Goal: Task Accomplishment & Management: Manage account settings

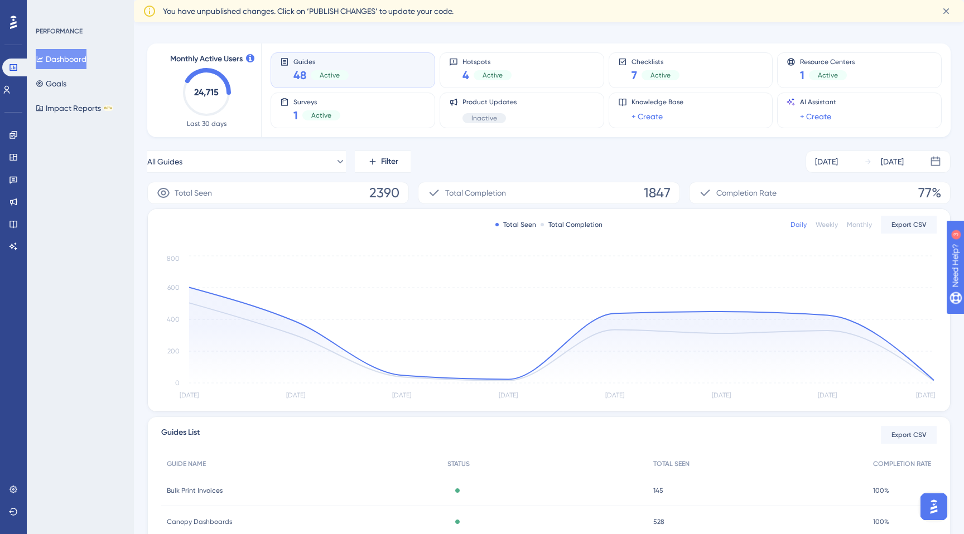
scroll to position [51, 0]
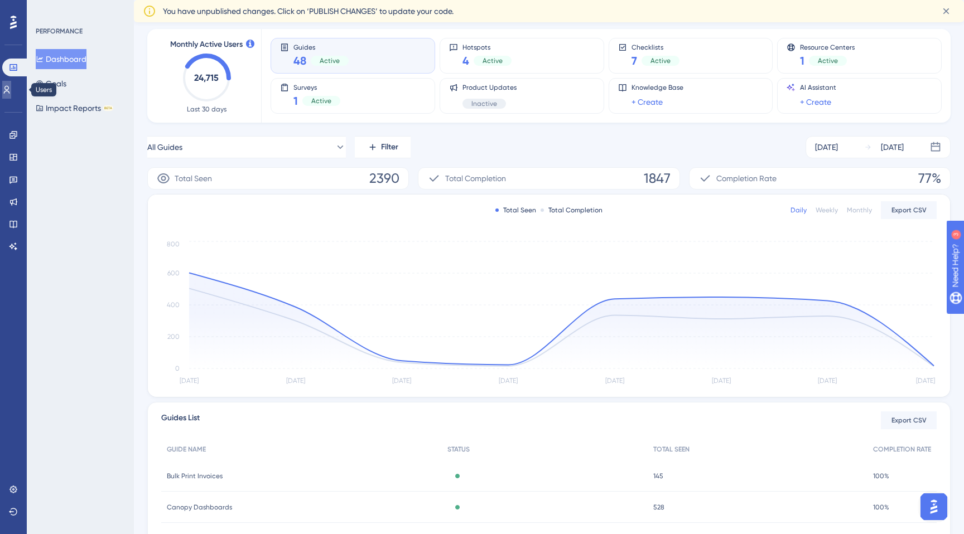
click at [11, 87] on icon at bounding box center [6, 89] width 9 height 9
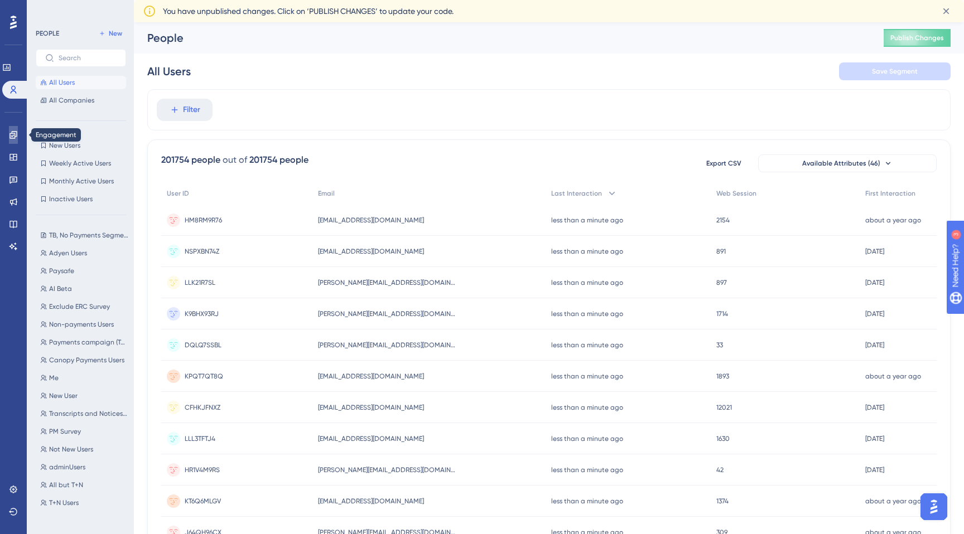
click at [16, 138] on icon at bounding box center [13, 135] width 9 height 9
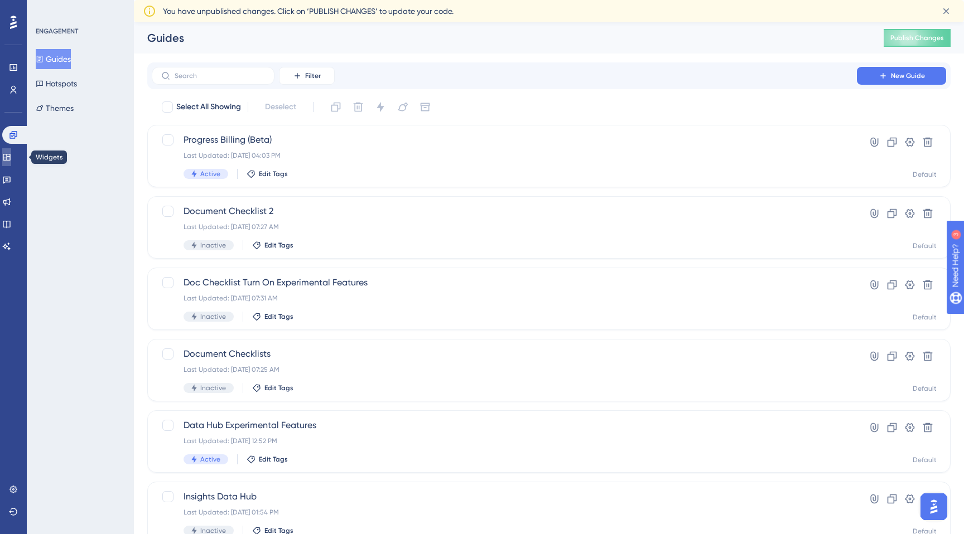
click at [11, 153] on link at bounding box center [6, 157] width 9 height 18
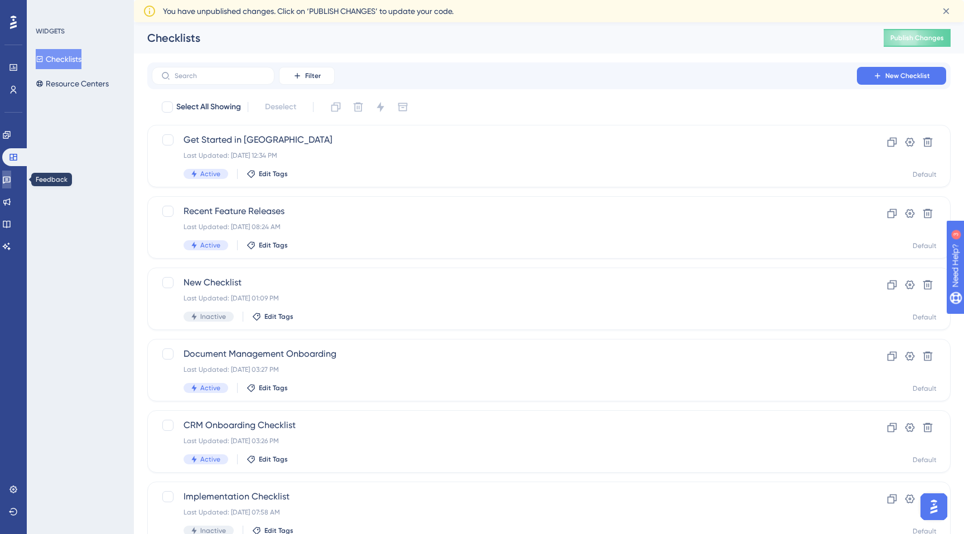
click at [11, 180] on link at bounding box center [6, 180] width 9 height 18
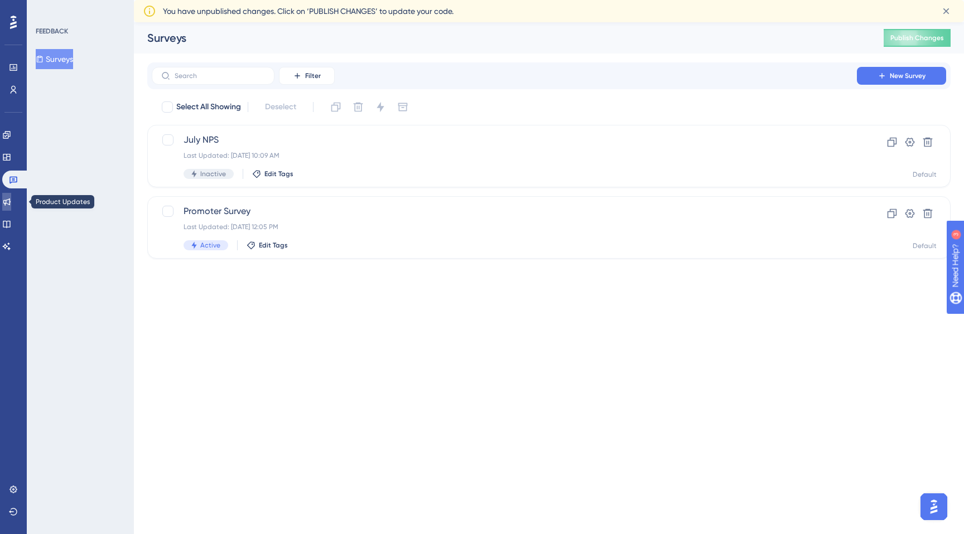
click at [11, 197] on link at bounding box center [6, 202] width 9 height 18
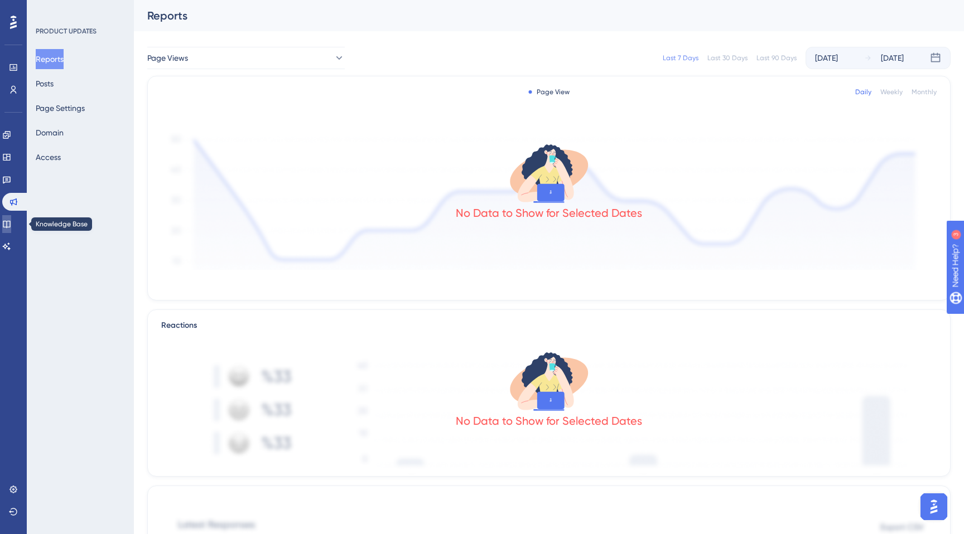
click at [11, 219] on link at bounding box center [6, 224] width 9 height 18
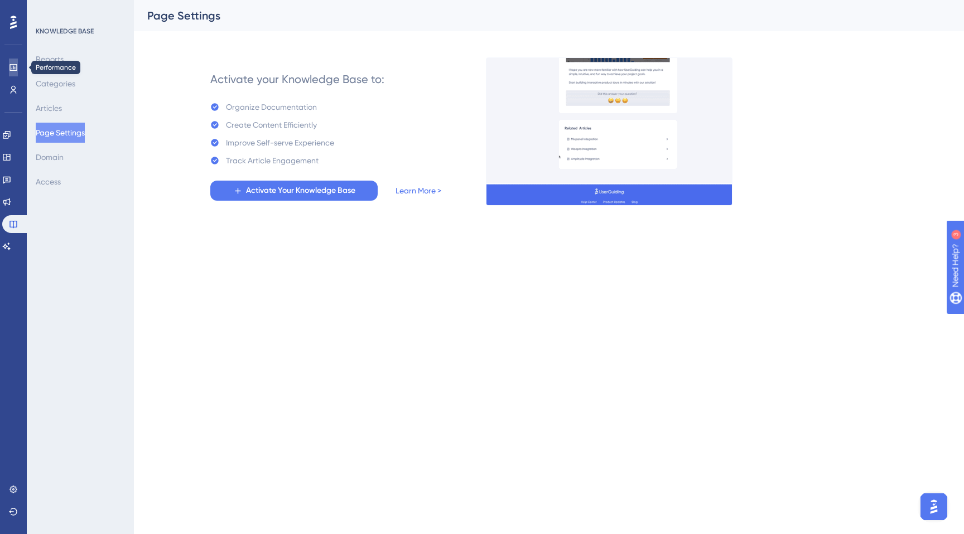
click at [17, 65] on icon at bounding box center [12, 67] width 7 height 7
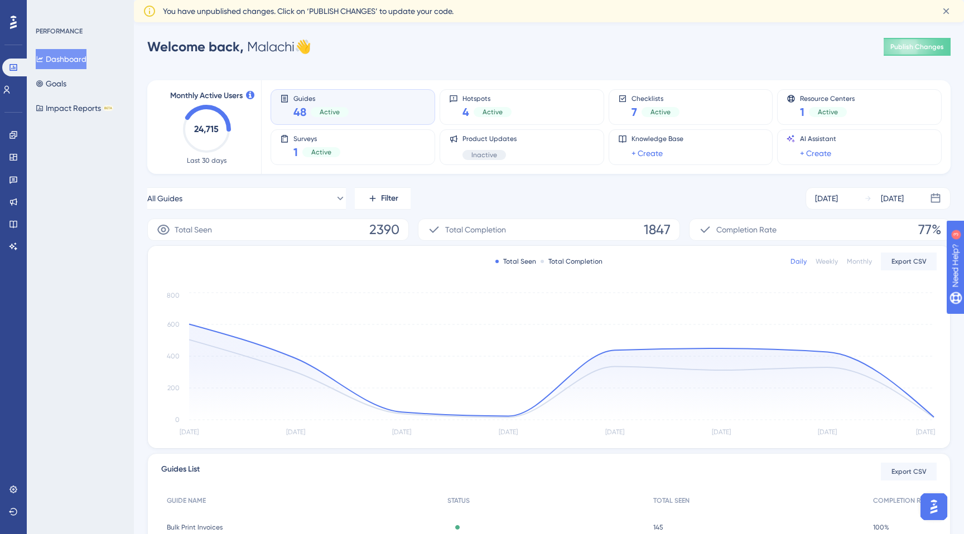
click at [320, 104] on div "48 Active" at bounding box center [320, 112] width 55 height 16
click at [100, 109] on button "Impact Reports BETA" at bounding box center [75, 108] width 78 height 20
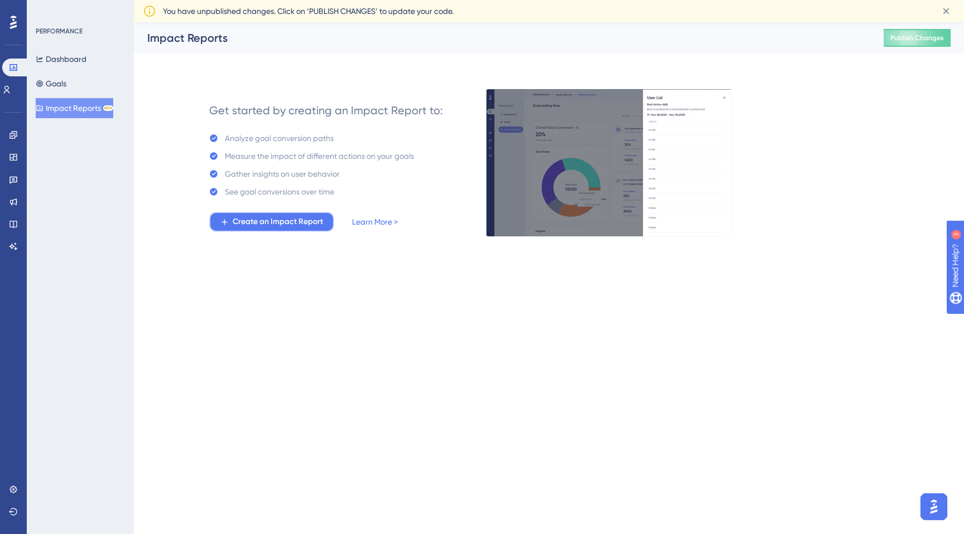
click at [298, 225] on span "Create an Impact Report" at bounding box center [278, 221] width 90 height 13
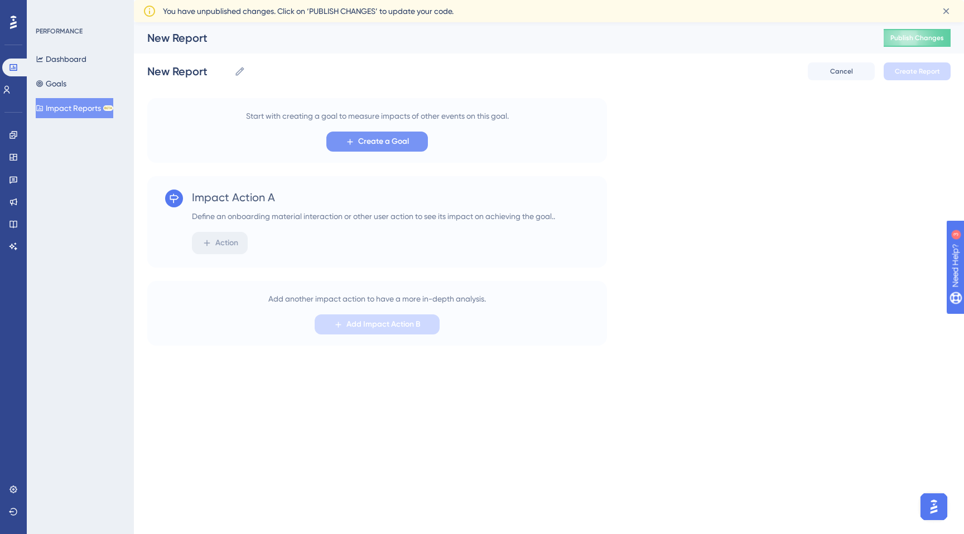
click at [380, 140] on span "Create a Goal" at bounding box center [383, 141] width 51 height 13
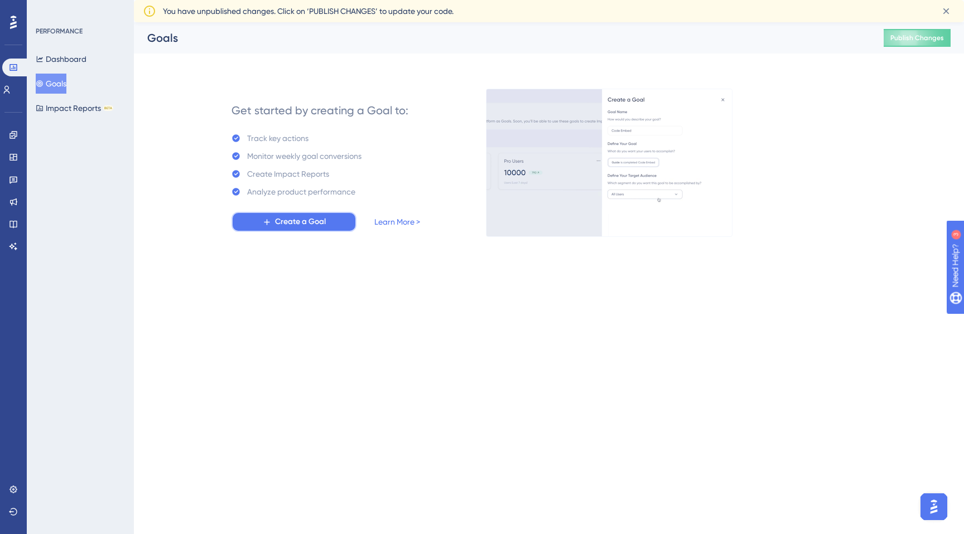
click at [307, 214] on button "Create a Goal" at bounding box center [293, 222] width 125 height 20
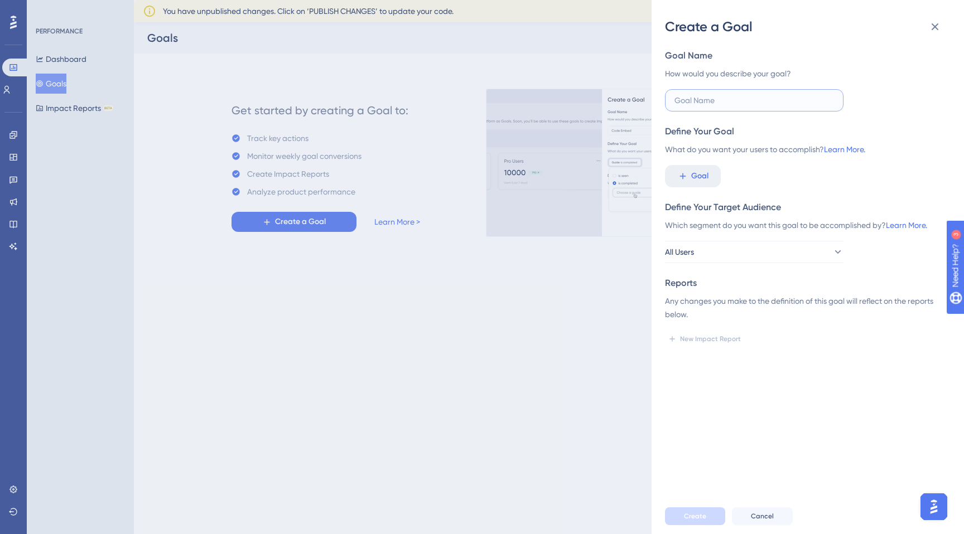
click at [741, 99] on input "text" at bounding box center [754, 100] width 160 height 12
type input "MAU"
click at [795, 159] on div "Define Your Goal What do you want your users to accomplish? Learn More. Goal" at bounding box center [803, 156] width 277 height 62
click at [703, 179] on span "Goal" at bounding box center [699, 176] width 17 height 13
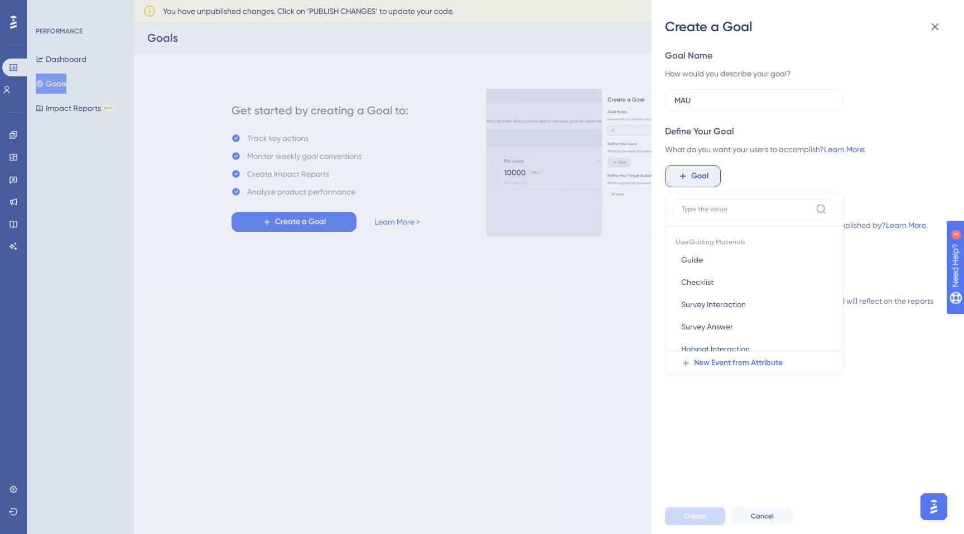
scroll to position [16, 0]
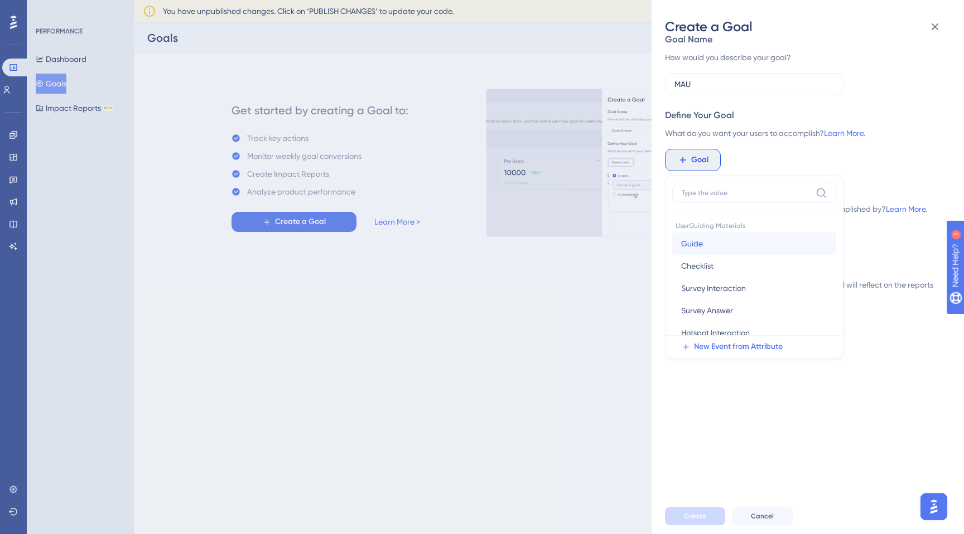
click at [726, 238] on button "Guide Guide" at bounding box center [754, 244] width 164 height 22
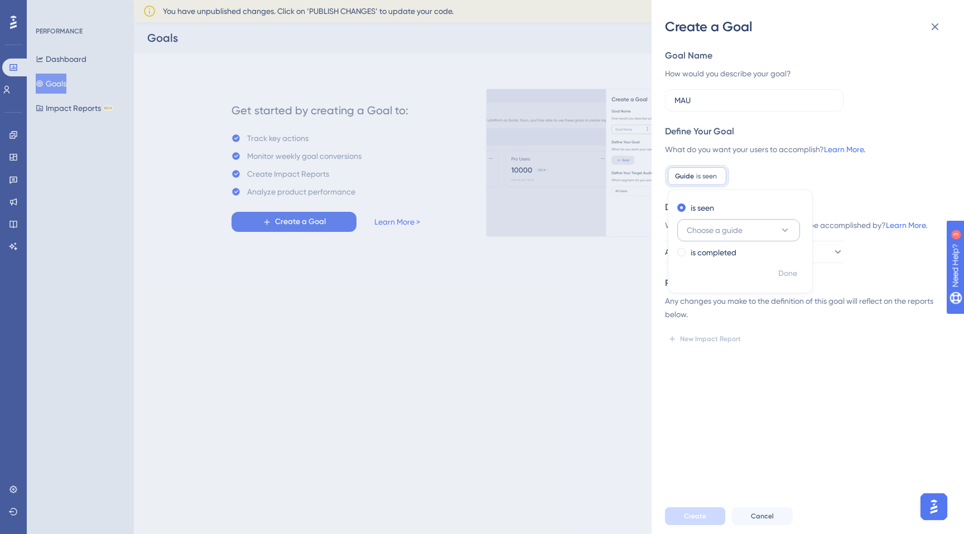
click at [769, 226] on button "Choose a guide" at bounding box center [738, 230] width 123 height 22
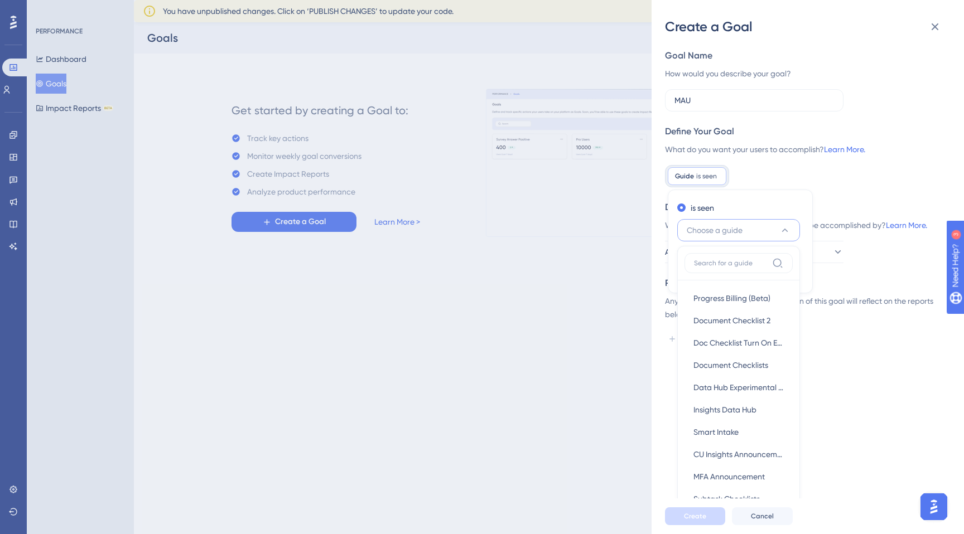
scroll to position [91, 0]
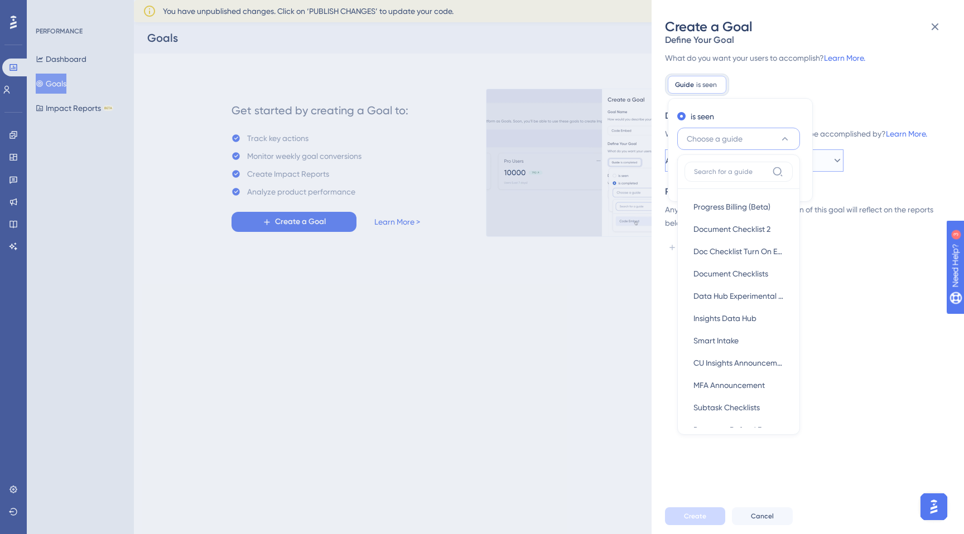
click at [837, 154] on button "All Users" at bounding box center [754, 160] width 178 height 22
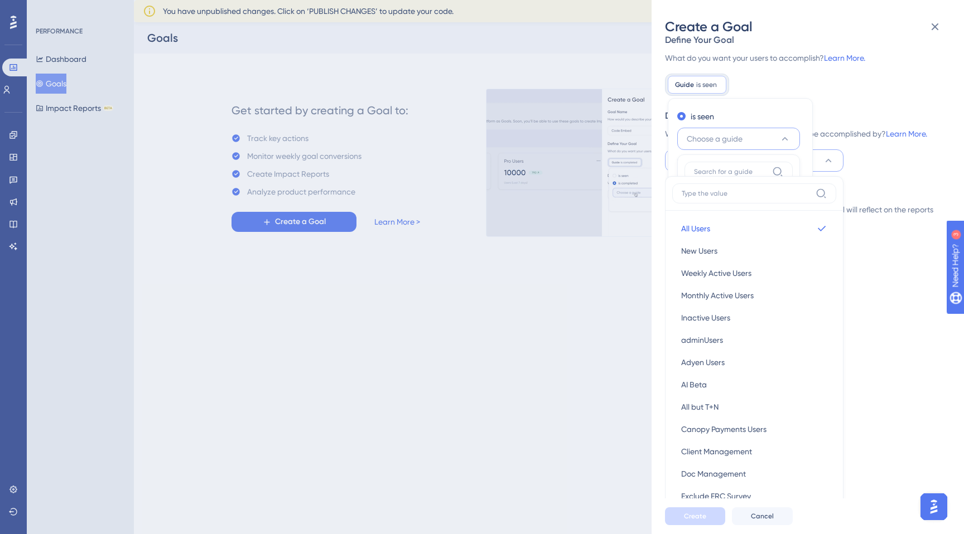
scroll to position [173, 0]
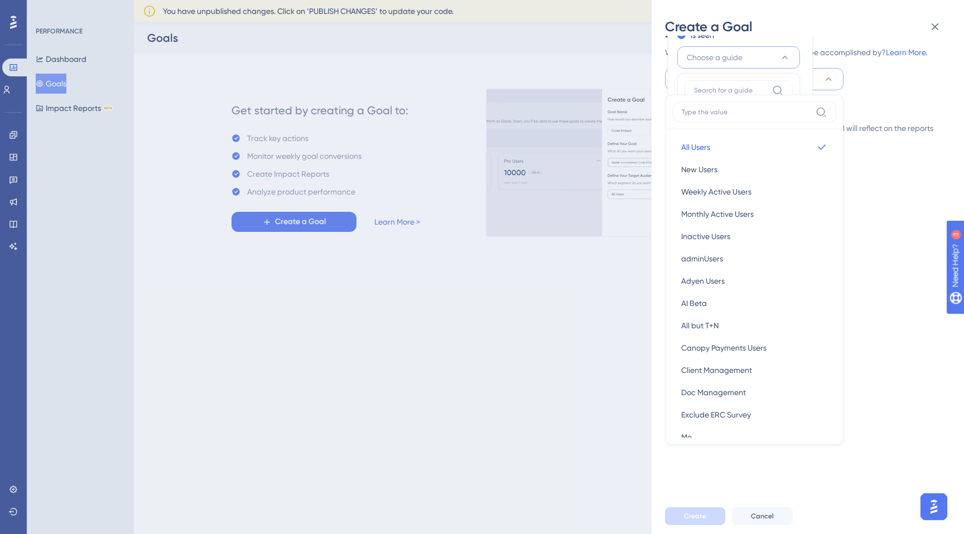
click at [877, 93] on div "Goal Name How would you describe your goal? MAU Define Your Goal What do you wa…" at bounding box center [803, 25] width 277 height 299
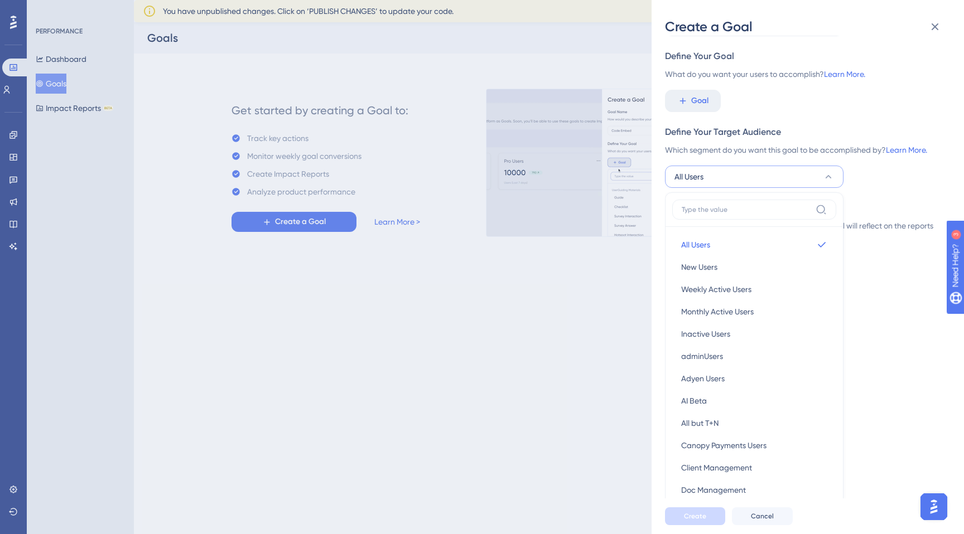
scroll to position [65, 0]
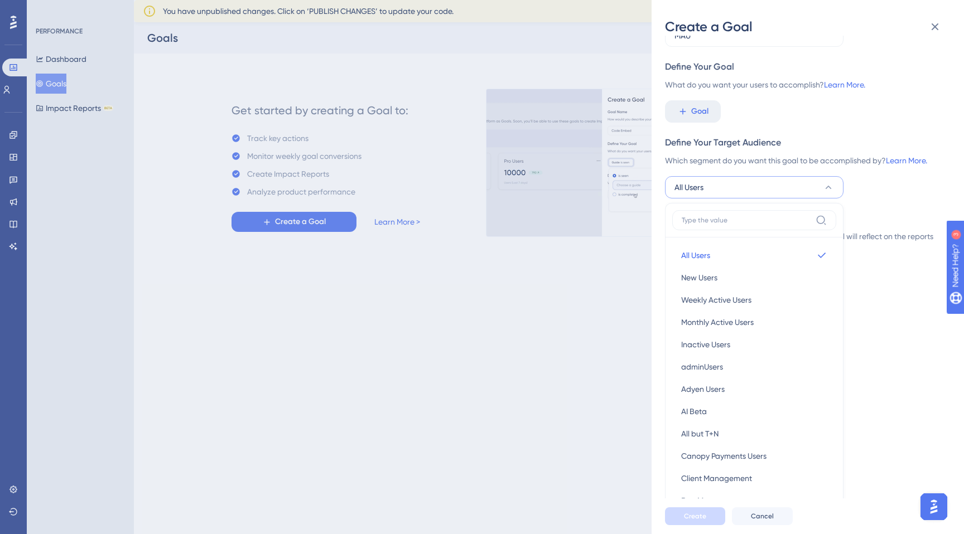
click at [823, 177] on button "All Users" at bounding box center [754, 187] width 178 height 22
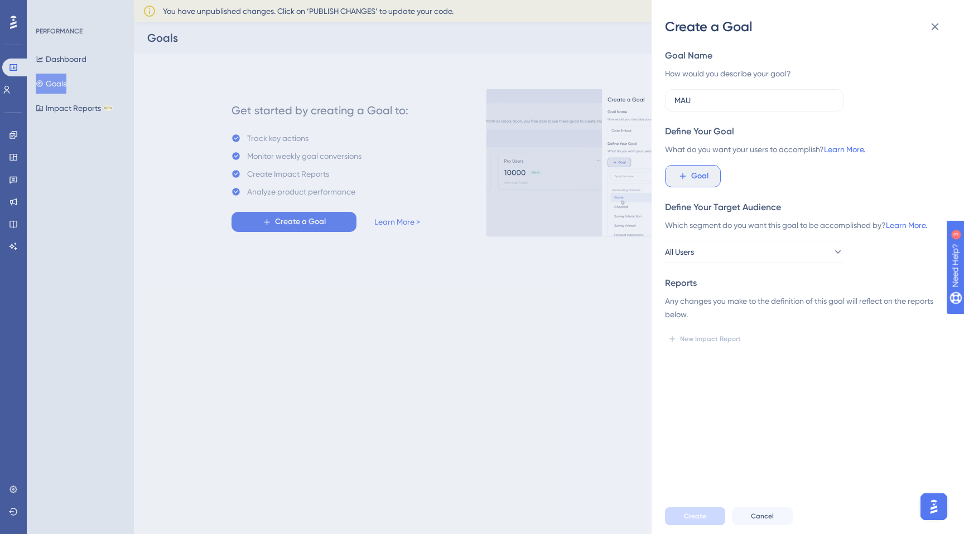
click at [695, 172] on span "Goal" at bounding box center [699, 176] width 17 height 13
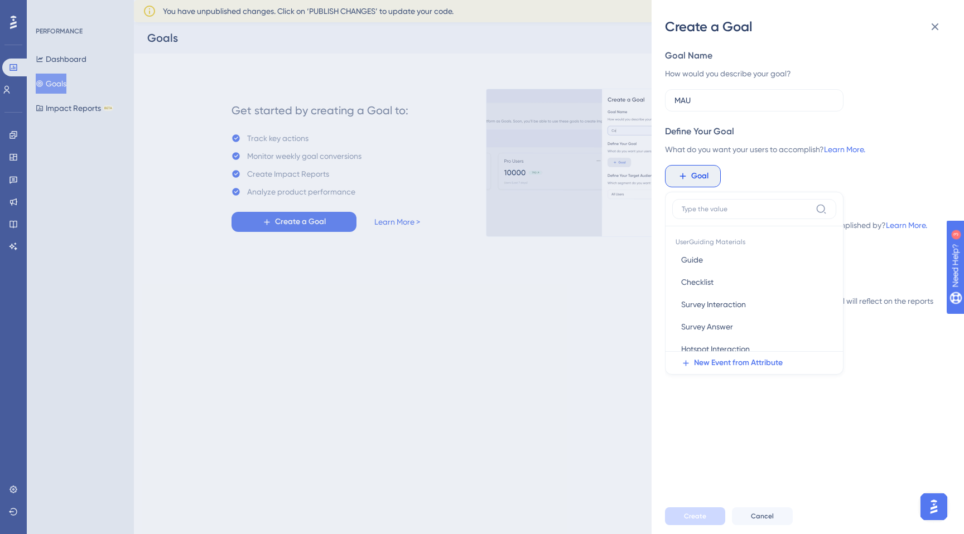
scroll to position [16, 0]
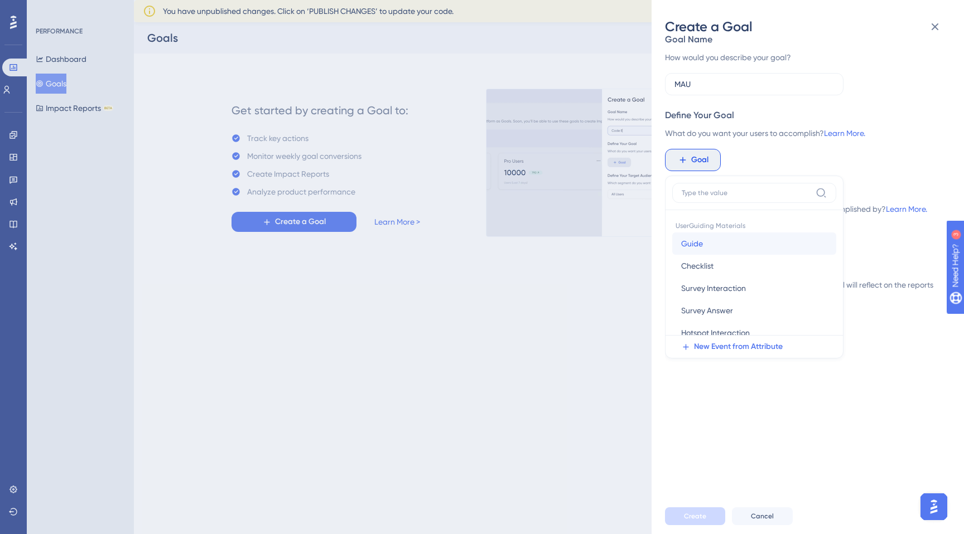
click at [713, 247] on button "Guide Guide" at bounding box center [754, 244] width 164 height 22
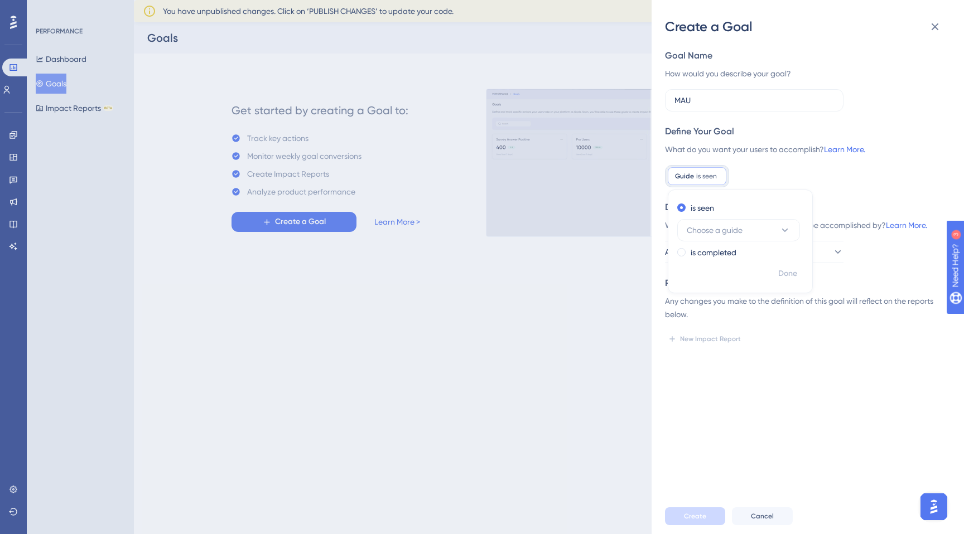
click at [750, 163] on div "Define Your Goal What do you want your users to accomplish? Learn More. Guide i…" at bounding box center [803, 156] width 277 height 62
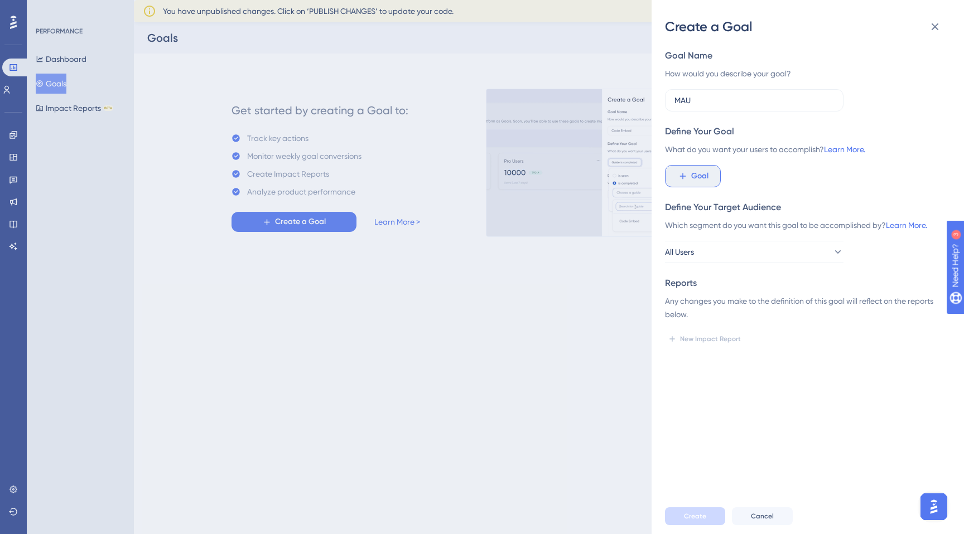
click at [716, 175] on button "Goal" at bounding box center [693, 176] width 56 height 22
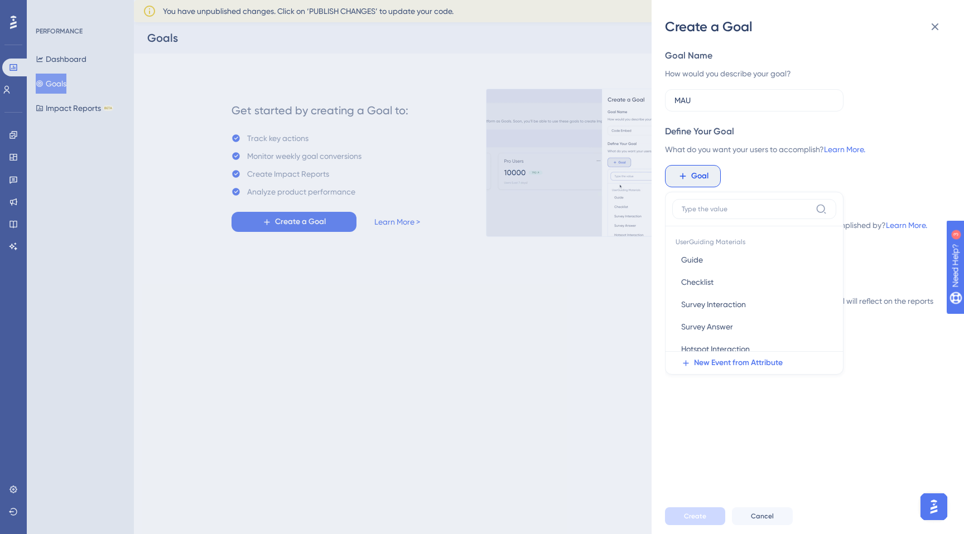
scroll to position [16, 0]
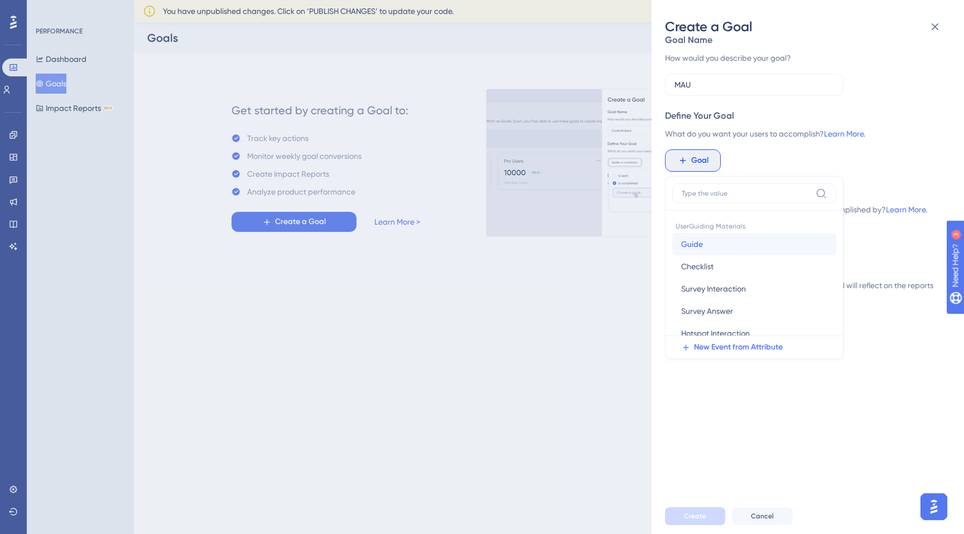
click at [712, 240] on button "Guide Guide" at bounding box center [754, 244] width 164 height 22
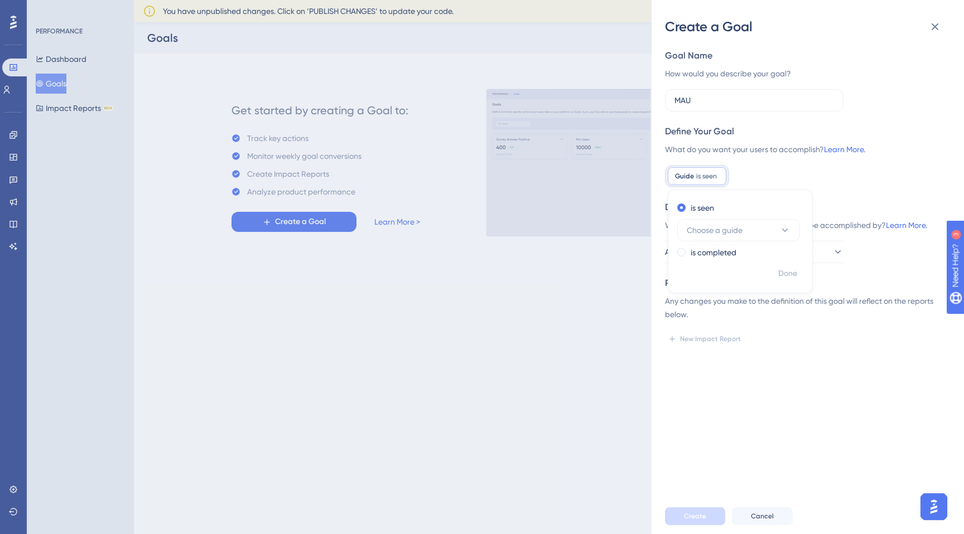
scroll to position [0, 0]
click at [722, 257] on label "is completed" at bounding box center [713, 252] width 46 height 13
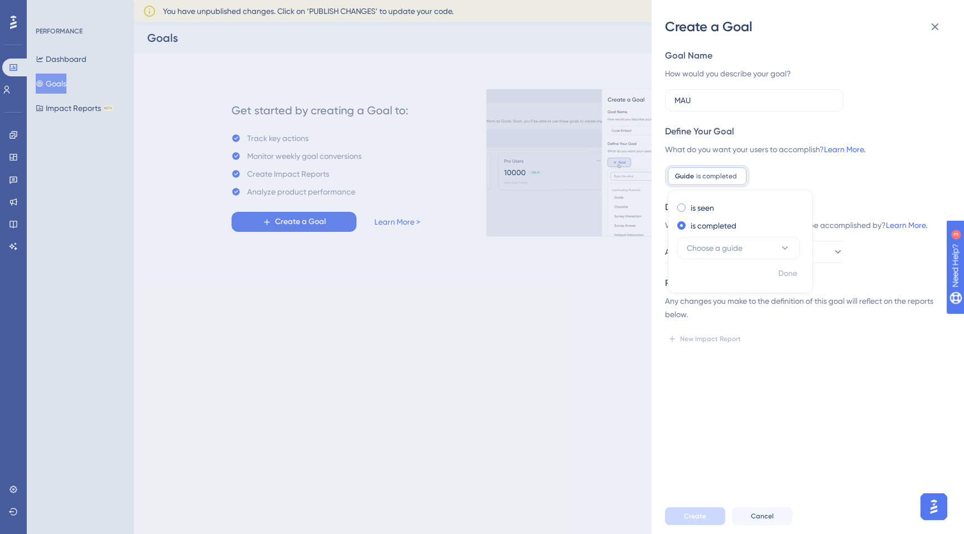
click at [699, 210] on label "is seen" at bounding box center [701, 207] width 23 height 13
click at [685, 249] on div "is completed" at bounding box center [738, 252] width 122 height 13
click at [719, 243] on span "Choose a guide" at bounding box center [715, 247] width 56 height 13
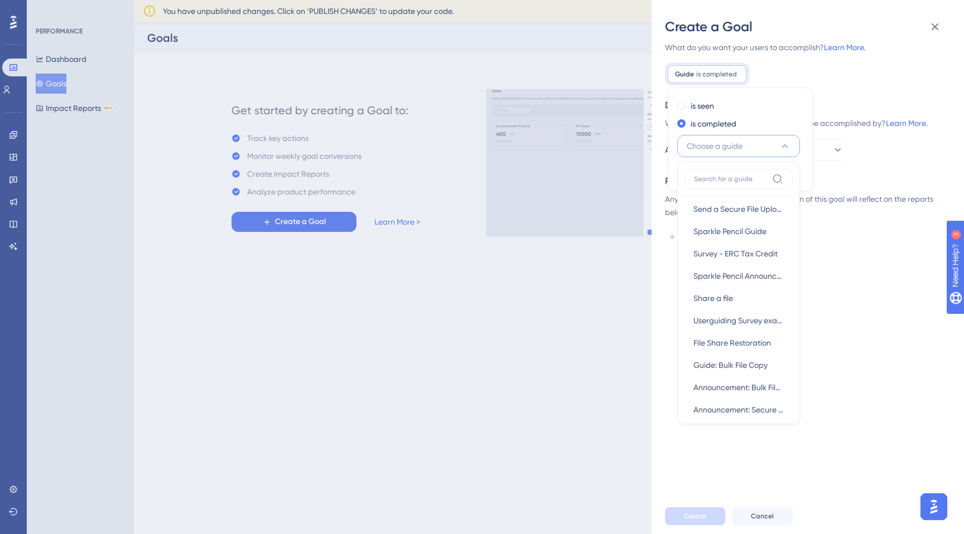
scroll to position [2350, 0]
click at [880, 165] on div "Goal Name How would you describe your goal? MAU Define Your Goal What do you wa…" at bounding box center [803, 96] width 277 height 299
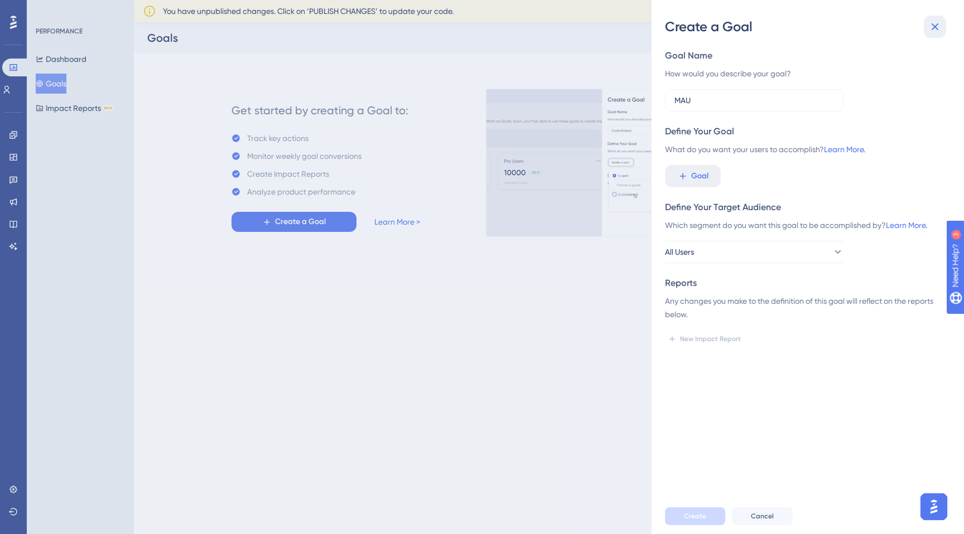
click at [945, 27] on button at bounding box center [935, 27] width 22 height 22
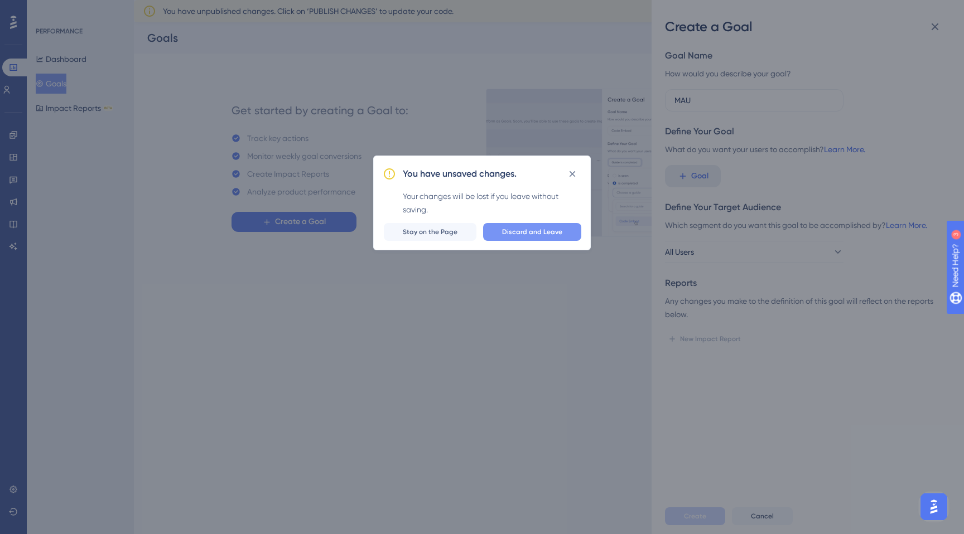
click at [511, 233] on span "Discard and Leave" at bounding box center [532, 232] width 60 height 9
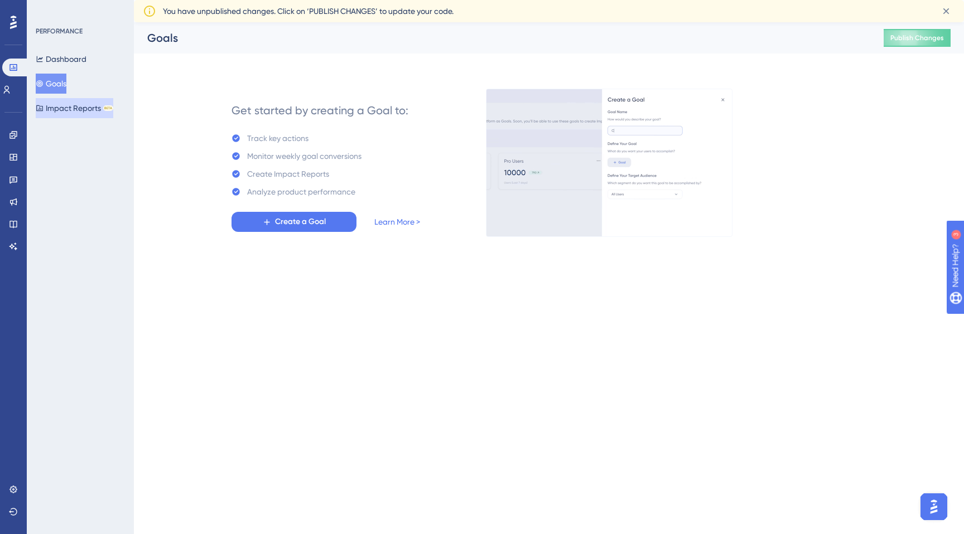
click at [80, 111] on button "Impact Reports BETA" at bounding box center [75, 108] width 78 height 20
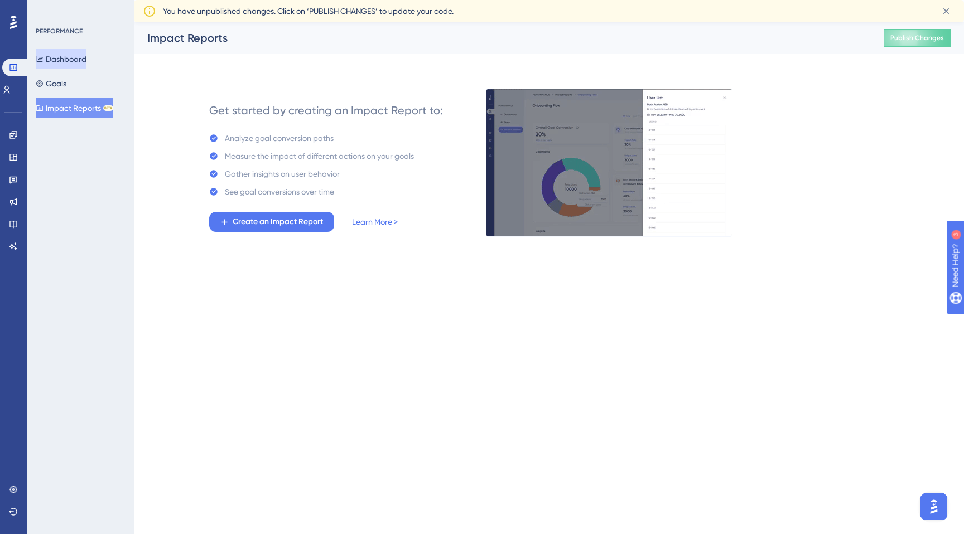
click at [72, 61] on button "Dashboard" at bounding box center [61, 59] width 51 height 20
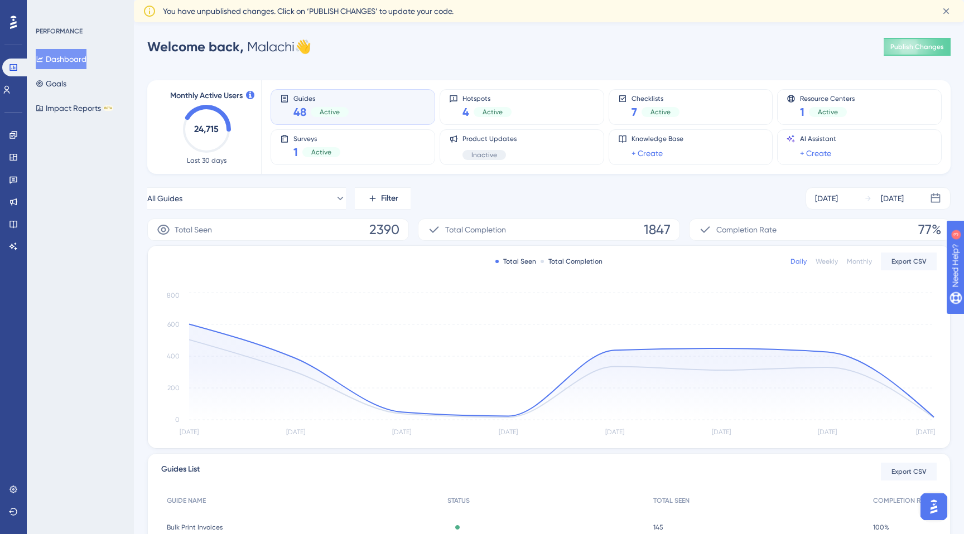
click at [233, 119] on div "Monthly Active Users 24,715 Last 30 days" at bounding box center [206, 127] width 83 height 76
click at [219, 131] on icon "24,715" at bounding box center [206, 129] width 49 height 49
click at [206, 161] on span "Last 30 days" at bounding box center [207, 160] width 40 height 9
click at [835, 199] on div "[DATE]" at bounding box center [826, 198] width 23 height 13
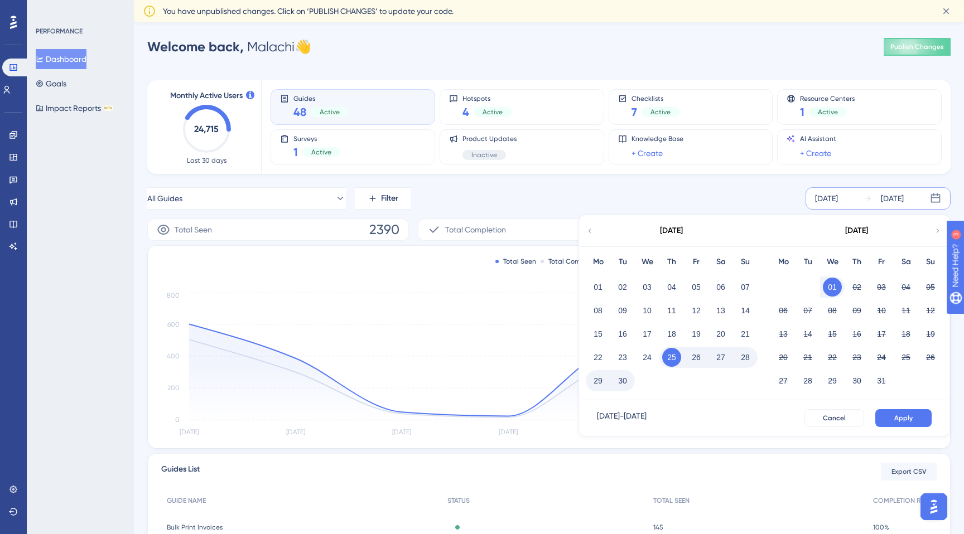
click at [588, 239] on div "[DATE]" at bounding box center [671, 230] width 184 height 31
click at [589, 221] on div "[DATE]" at bounding box center [671, 230] width 184 height 31
click at [589, 229] on icon at bounding box center [590, 231] width 8 height 10
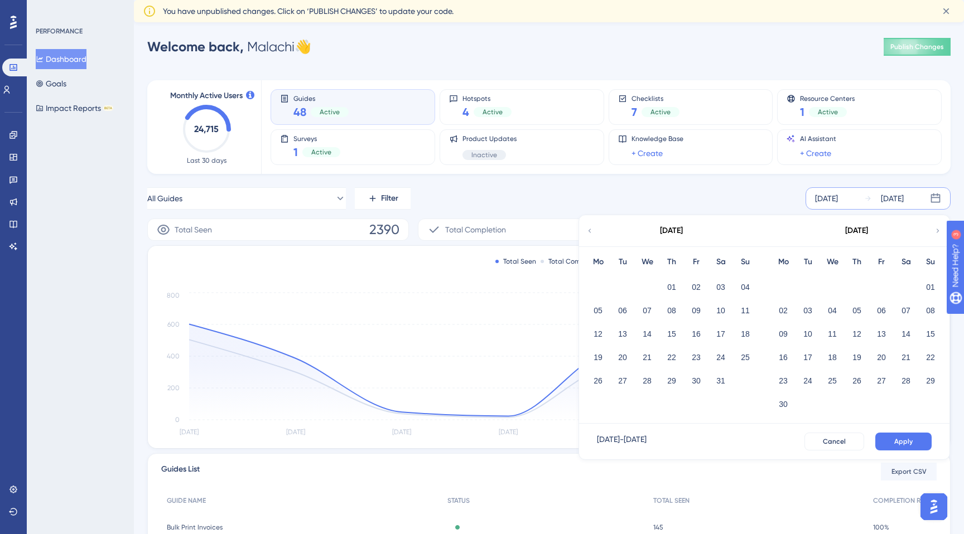
click at [933, 231] on div "[DATE]" at bounding box center [856, 230] width 184 height 31
click at [932, 231] on div "[DATE]" at bounding box center [856, 230] width 184 height 31
click at [934, 231] on icon at bounding box center [938, 231] width 8 height 10
click at [620, 294] on button "01" at bounding box center [622, 287] width 19 height 19
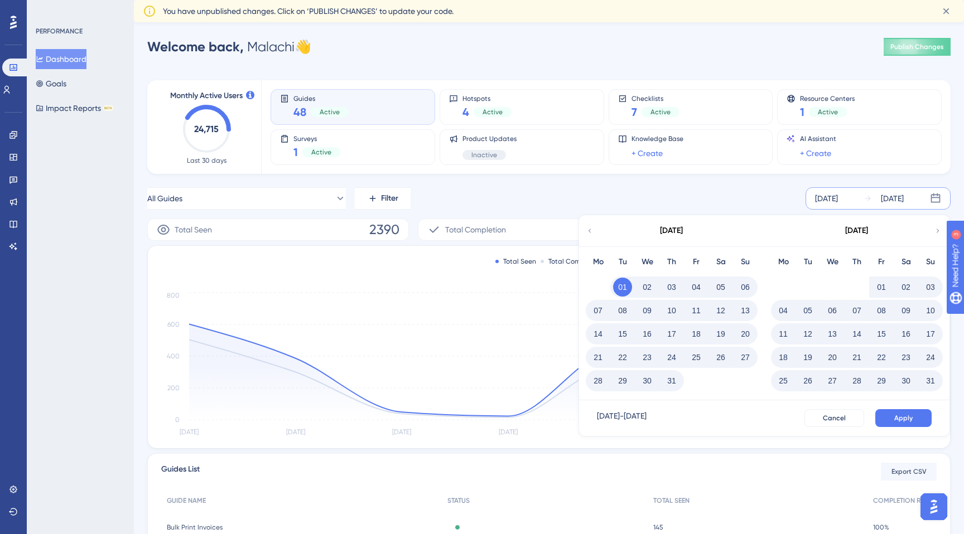
click at [937, 232] on icon at bounding box center [937, 231] width 3 height 4
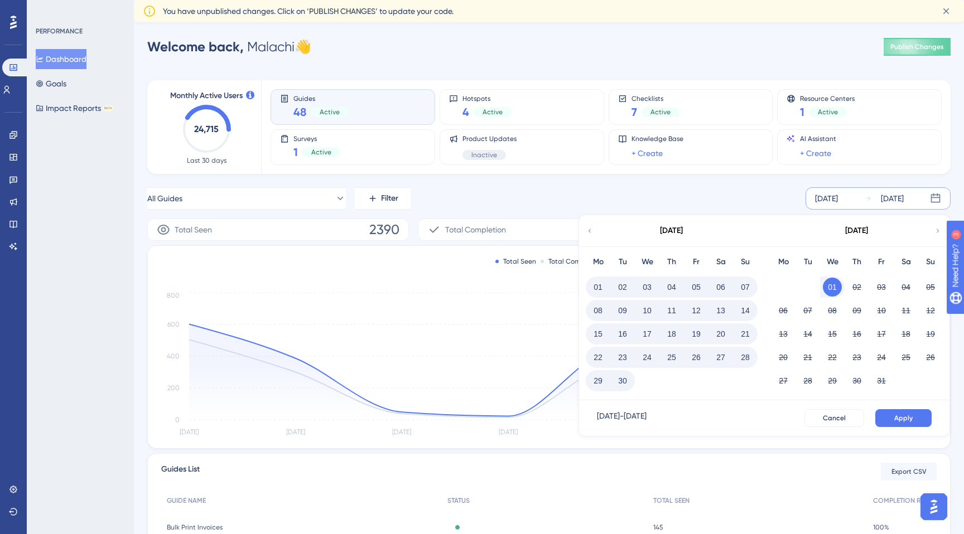
click at [627, 380] on button "30" at bounding box center [622, 380] width 19 height 19
click at [891, 418] on button "Apply" at bounding box center [903, 418] width 56 height 18
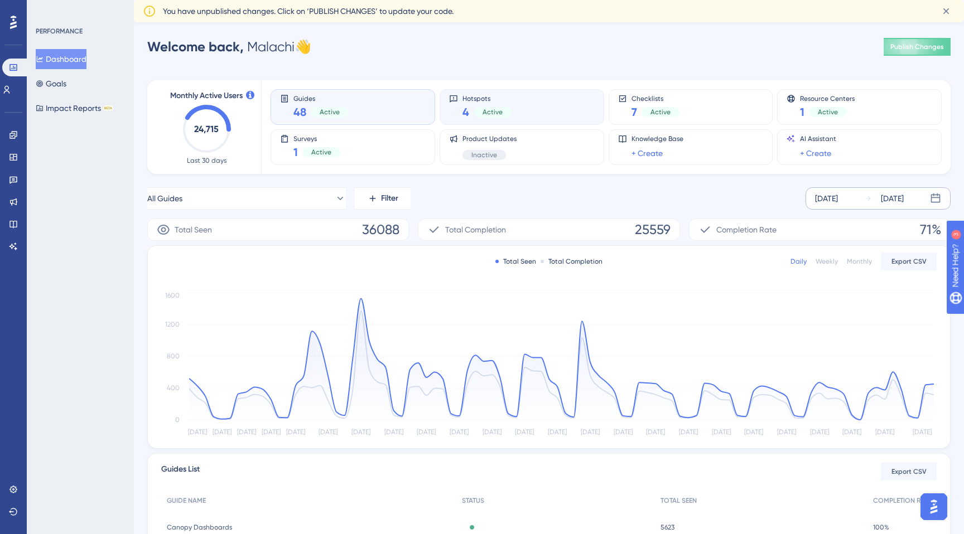
click at [492, 106] on div "4 Active" at bounding box center [486, 112] width 49 height 16
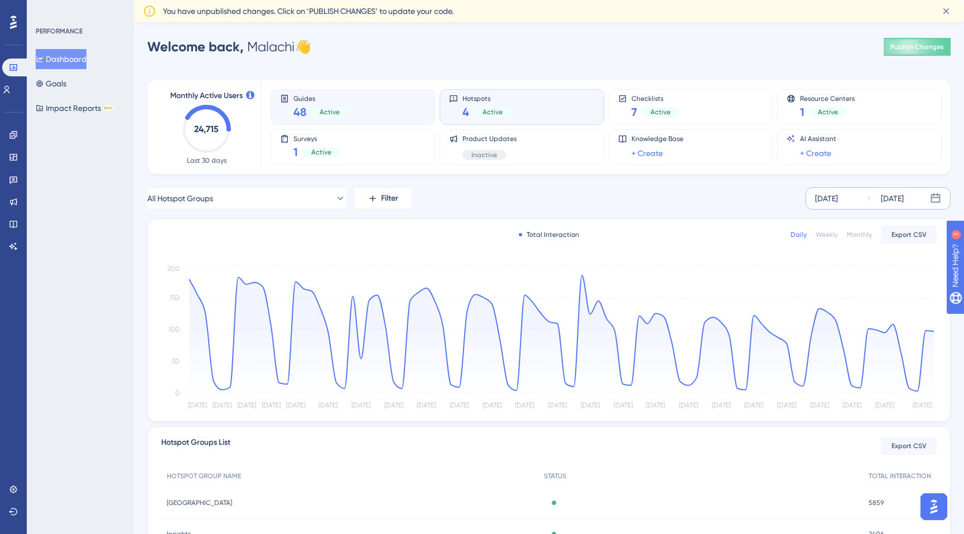
click at [392, 103] on div "Guides 48 Active" at bounding box center [353, 107] width 146 height 26
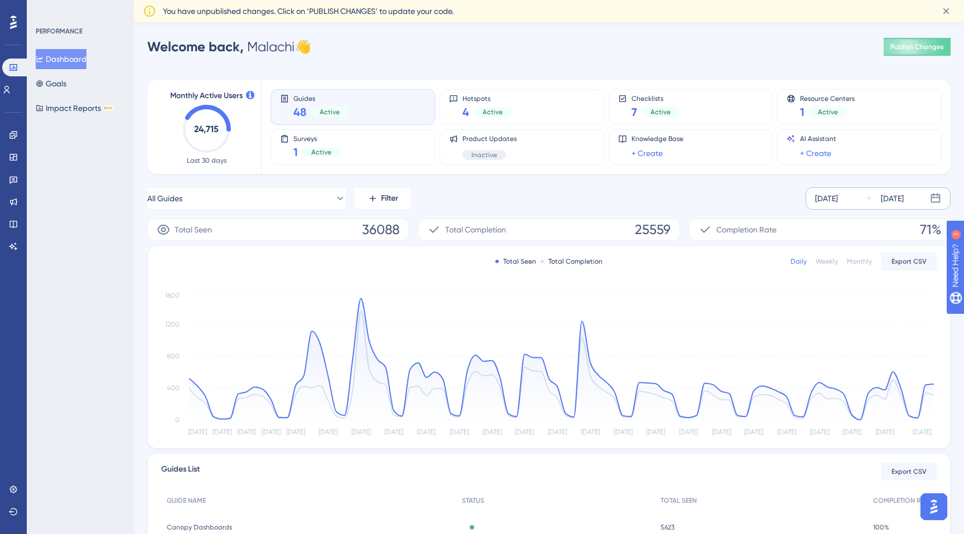
click at [379, 226] on span "36088" at bounding box center [380, 230] width 37 height 18
copy span "36088"
click at [281, 238] on div "Total Seen 36088" at bounding box center [278, 230] width 262 height 22
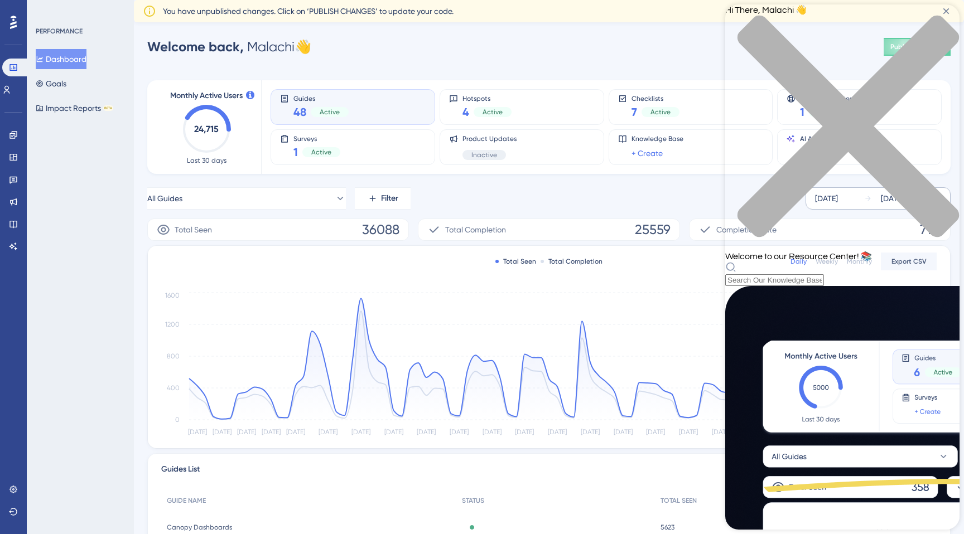
click at [940, 27] on div "close resource center" at bounding box center [842, 133] width 234 height 236
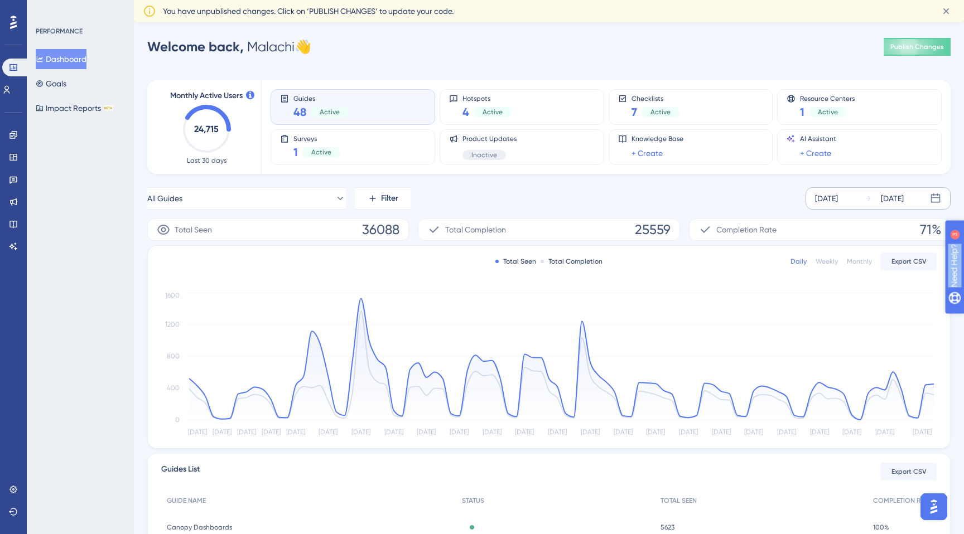
drag, startPoint x: 996, startPoint y: 331, endPoint x: 969, endPoint y: 332, distance: 26.8
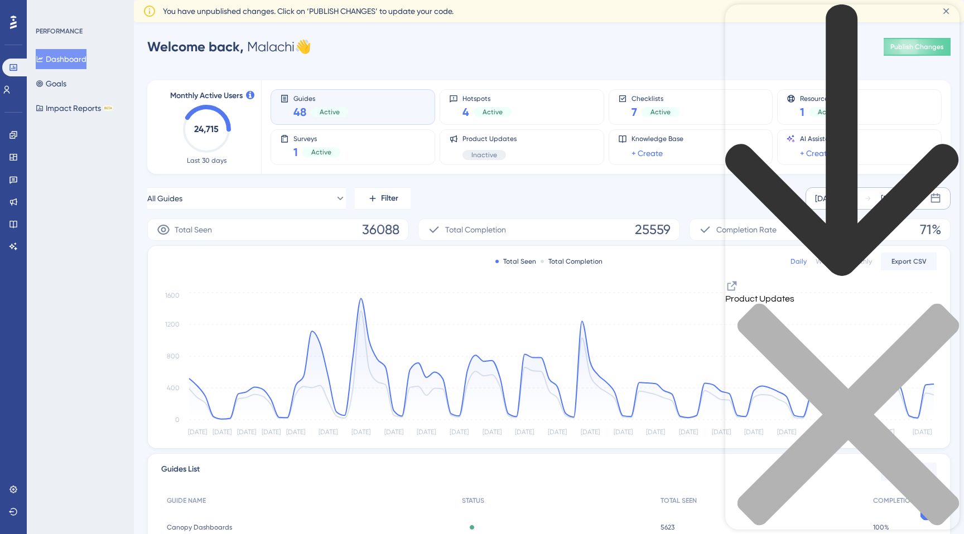
click at [940, 303] on icon "close resource center" at bounding box center [842, 420] width 234 height 234
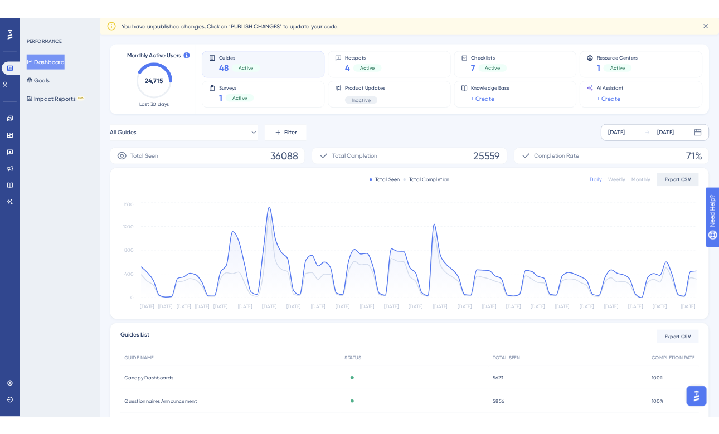
scroll to position [61, 0]
